Goal: Browse casually

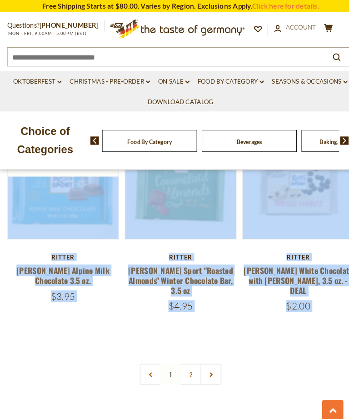
scroll to position [2405, 0]
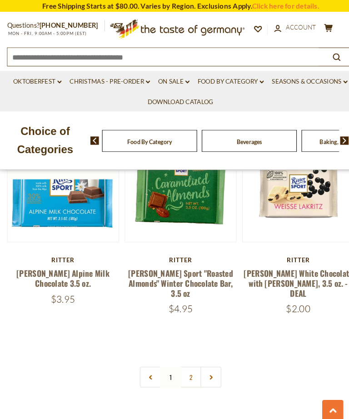
click at [203, 363] on icon at bounding box center [204, 365] width 5 height 5
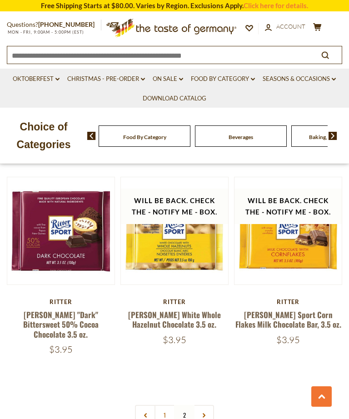
scroll to position [874, 0]
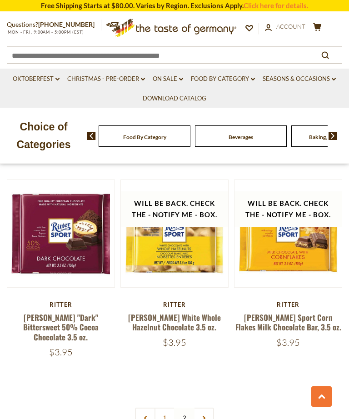
scroll to position [828, 0]
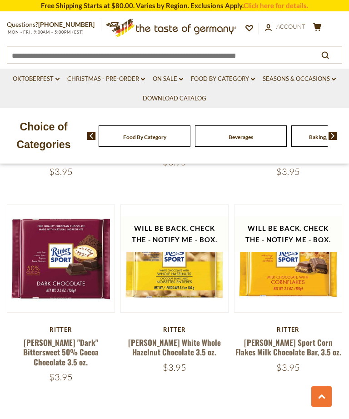
scroll to position [866, 0]
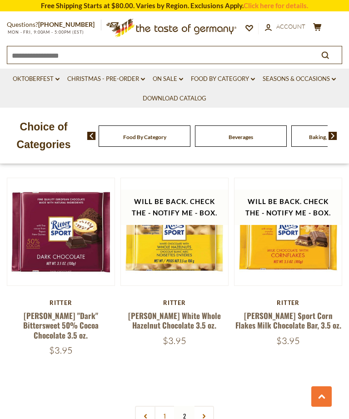
click at [211, 406] on nav "1 2" at bounding box center [174, 416] width 79 height 20
click at [202, 406] on nav "1 2" at bounding box center [174, 416] width 79 height 20
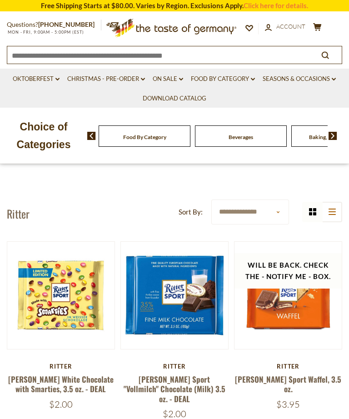
scroll to position [0, 0]
